Goal: Information Seeking & Learning: Learn about a topic

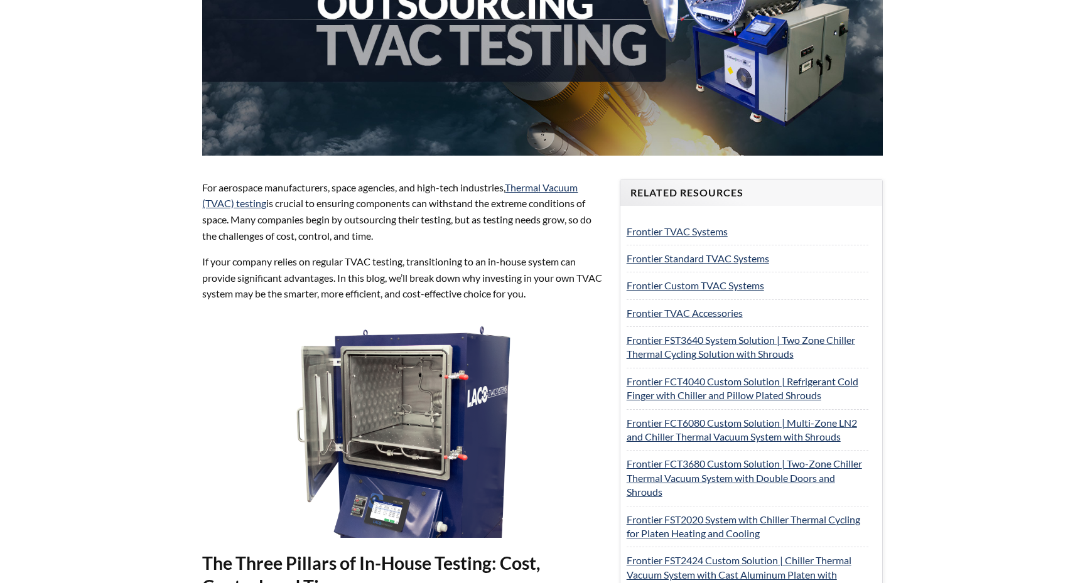
scroll to position [366, 0]
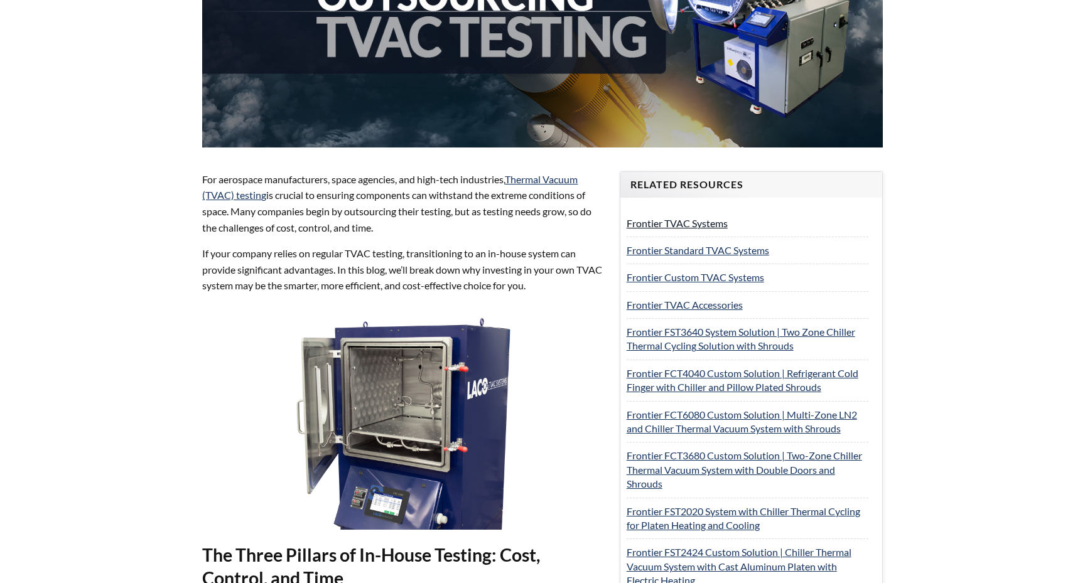
click at [657, 218] on link "Frontier TVAC Systems" at bounding box center [676, 223] width 101 height 12
click at [657, 246] on link "Frontier Standard TVAC Systems" at bounding box center [697, 250] width 142 height 12
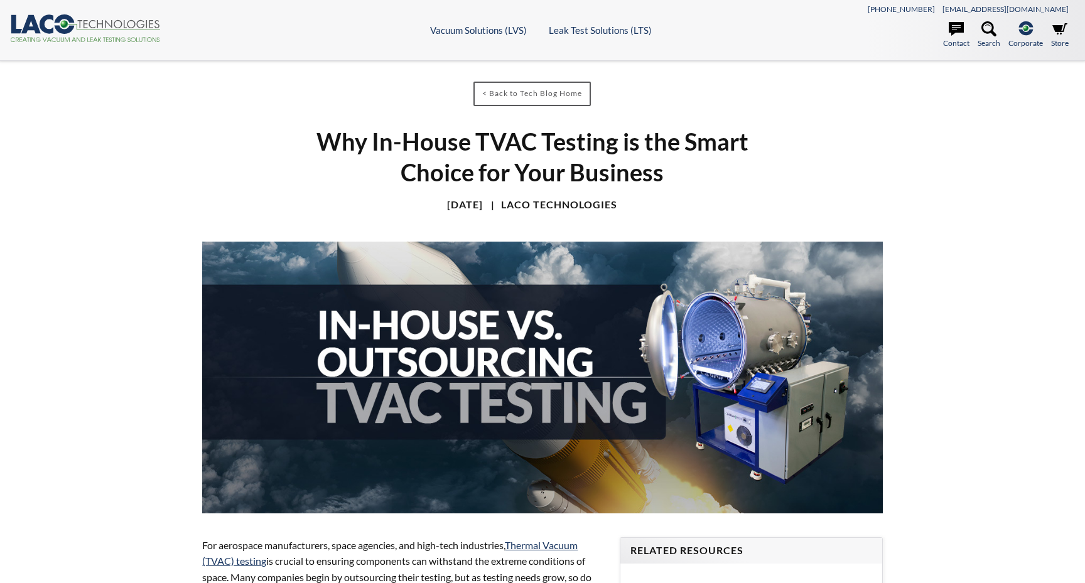
scroll to position [0, 0]
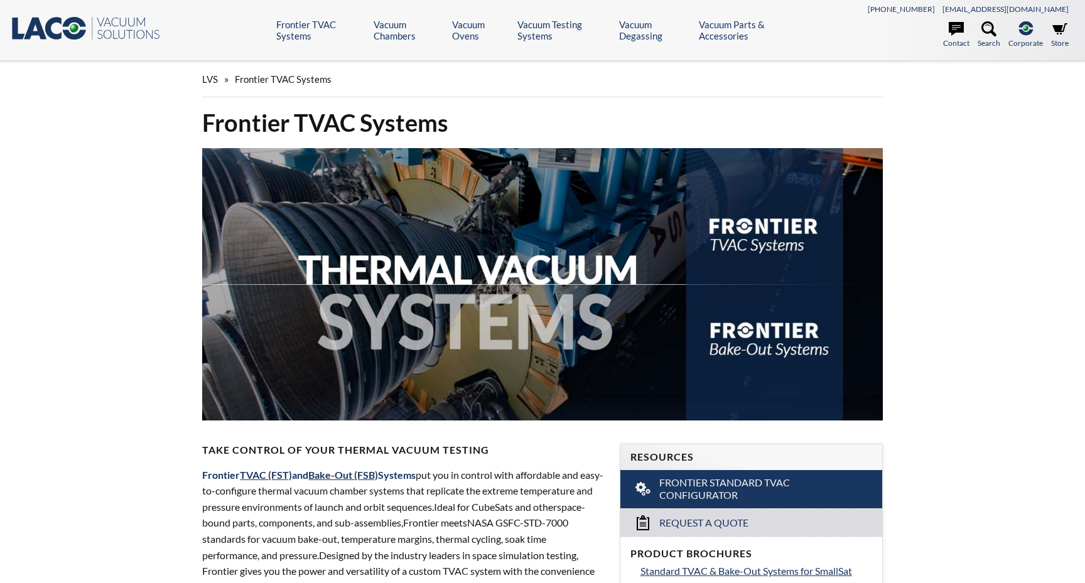
select select "Language Translate Widget"
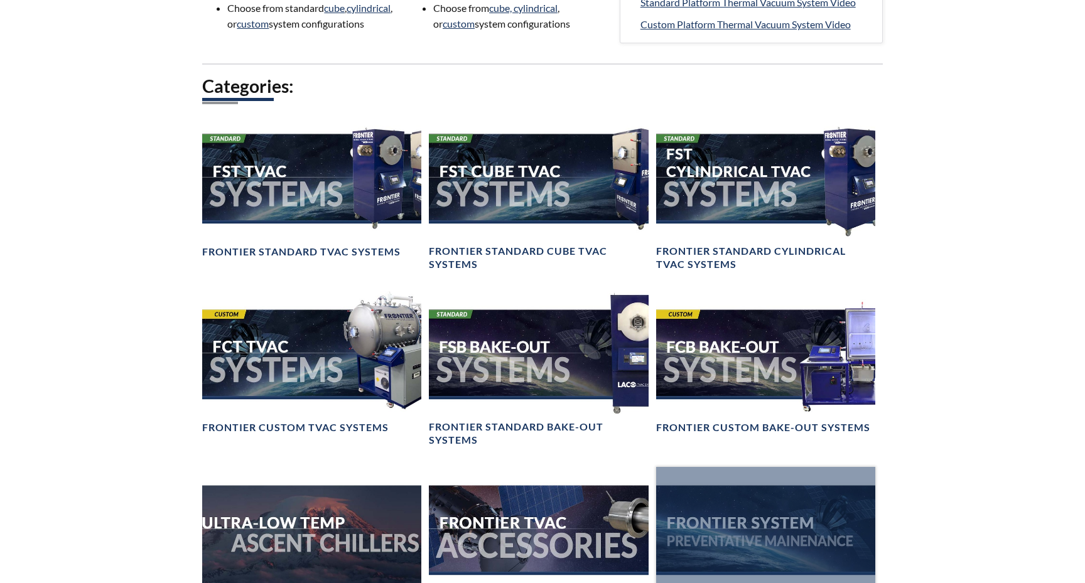
scroll to position [849, 0]
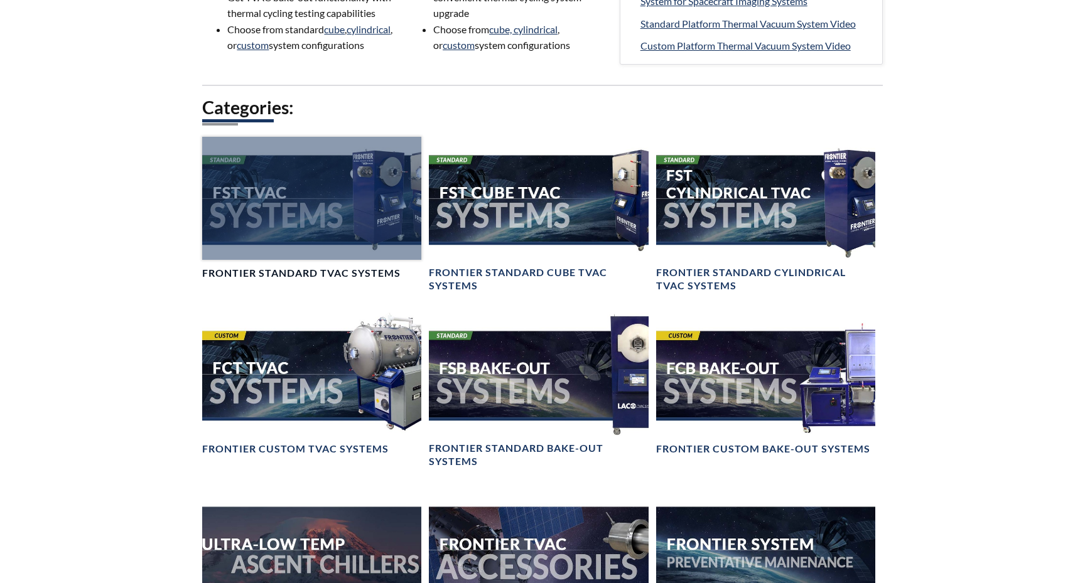
click at [268, 190] on div at bounding box center [311, 198] width 219 height 123
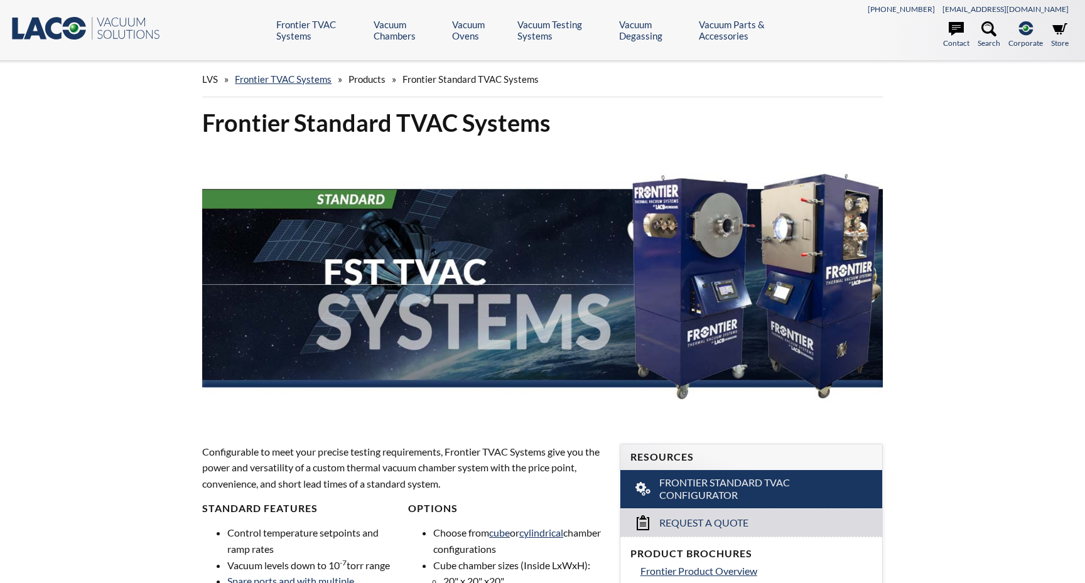
select select "Language Translate Widget"
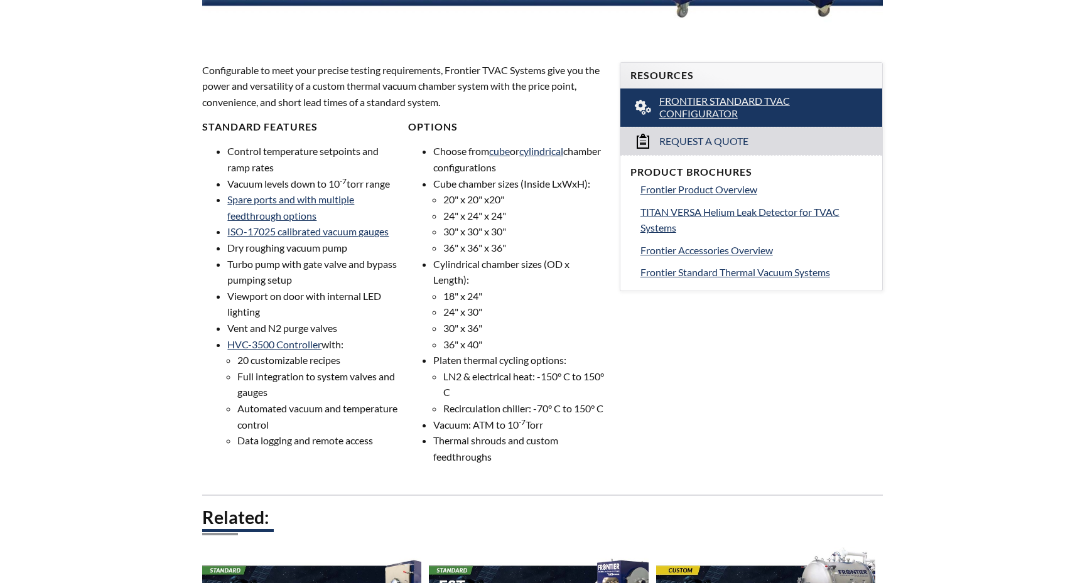
scroll to position [392, 0]
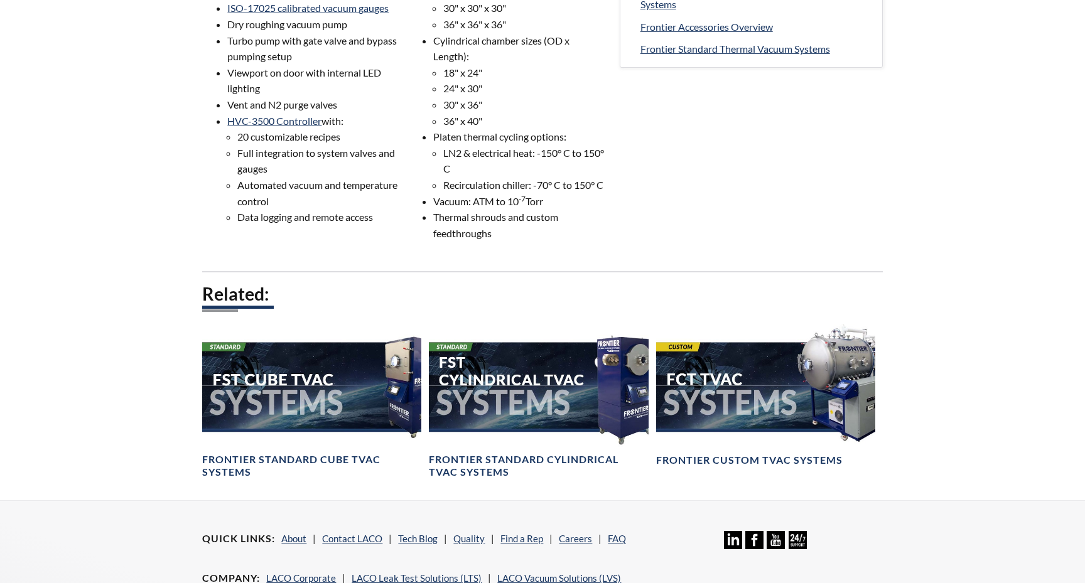
scroll to position [616, 0]
